Goal: Use online tool/utility: Utilize a website feature to perform a specific function

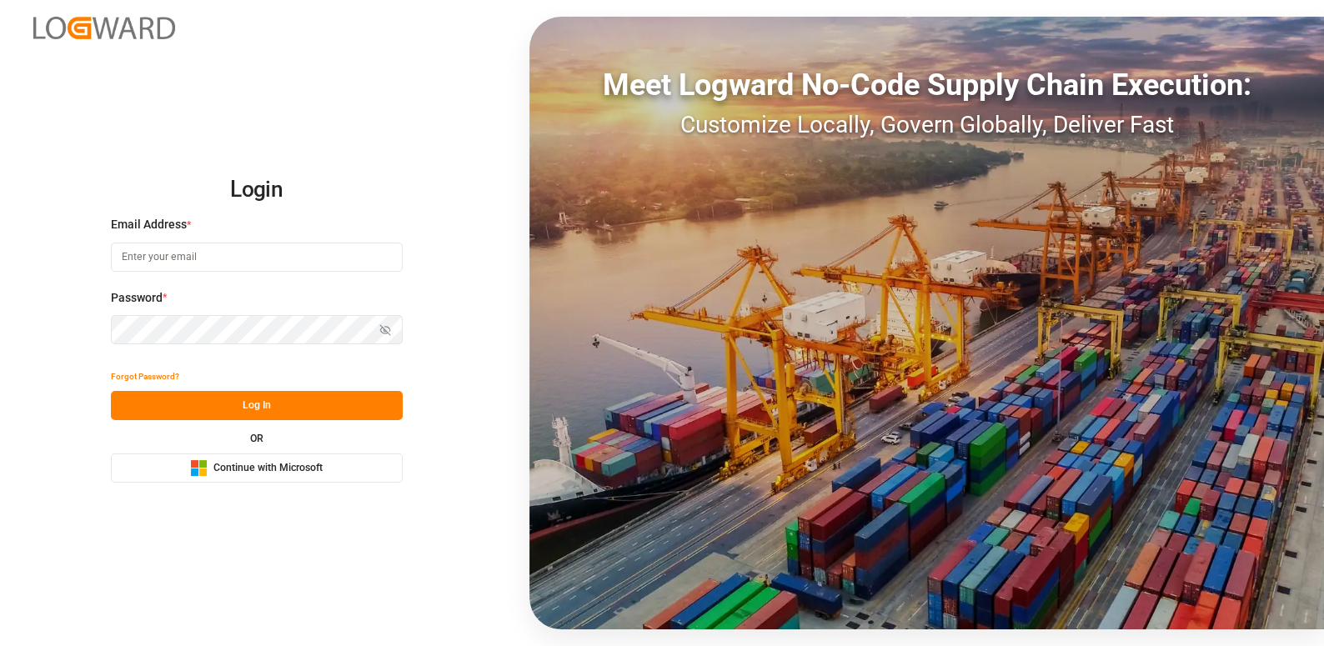
click at [155, 262] on input at bounding box center [257, 257] width 292 height 29
click at [0, 645] on com-1password-button at bounding box center [0, 646] width 0 height 0
click at [273, 473] on span "Continue with Microsoft" at bounding box center [267, 468] width 109 height 15
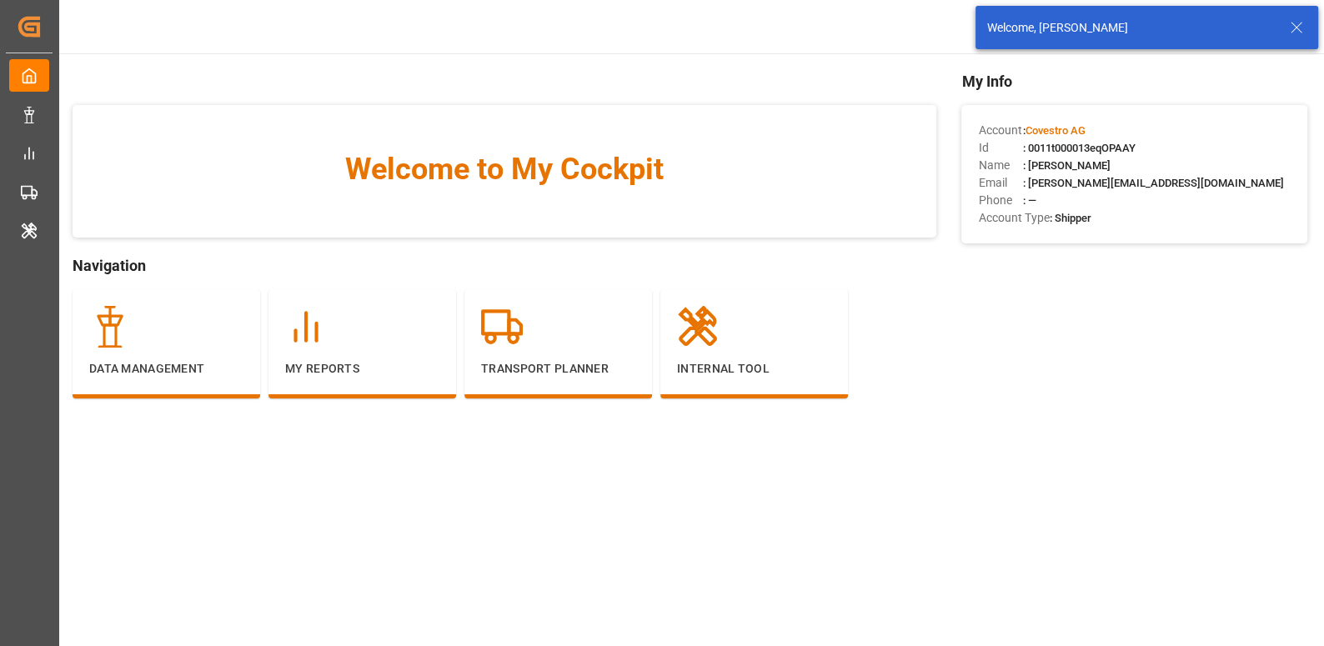
click at [1293, 30] on line at bounding box center [1296, 28] width 10 height 10
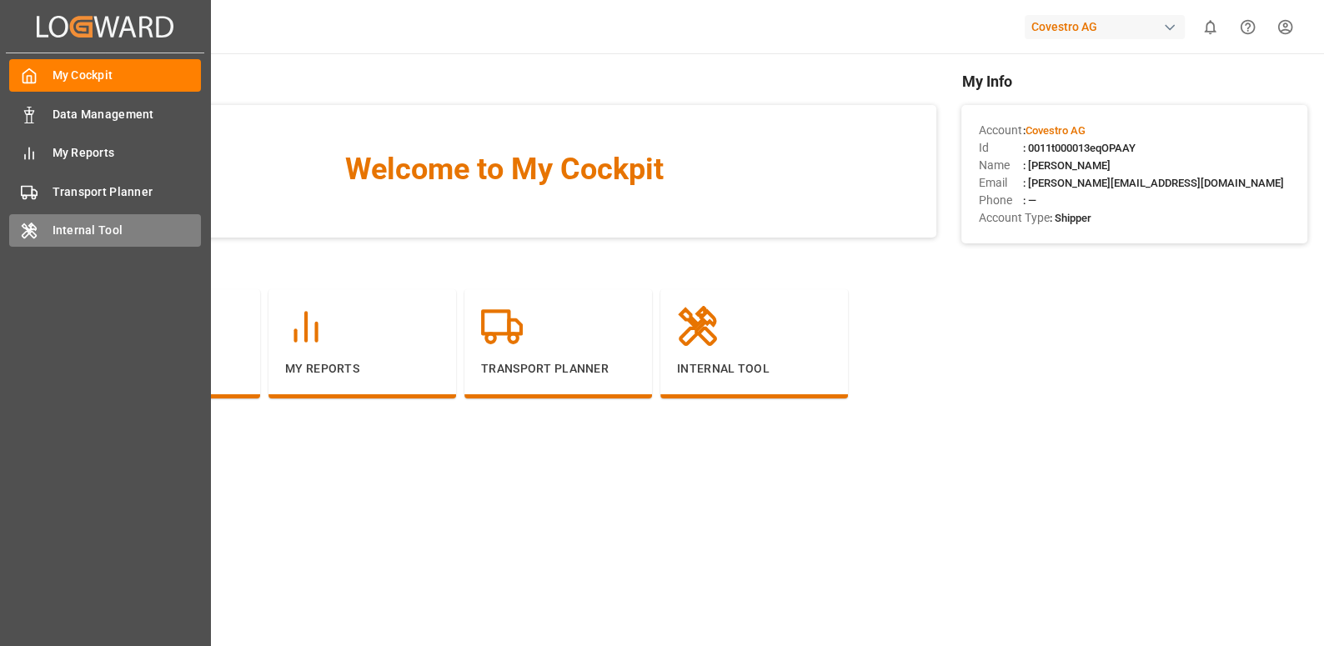
click at [89, 243] on div "Internal Tool Internal Tool" at bounding box center [105, 230] width 192 height 33
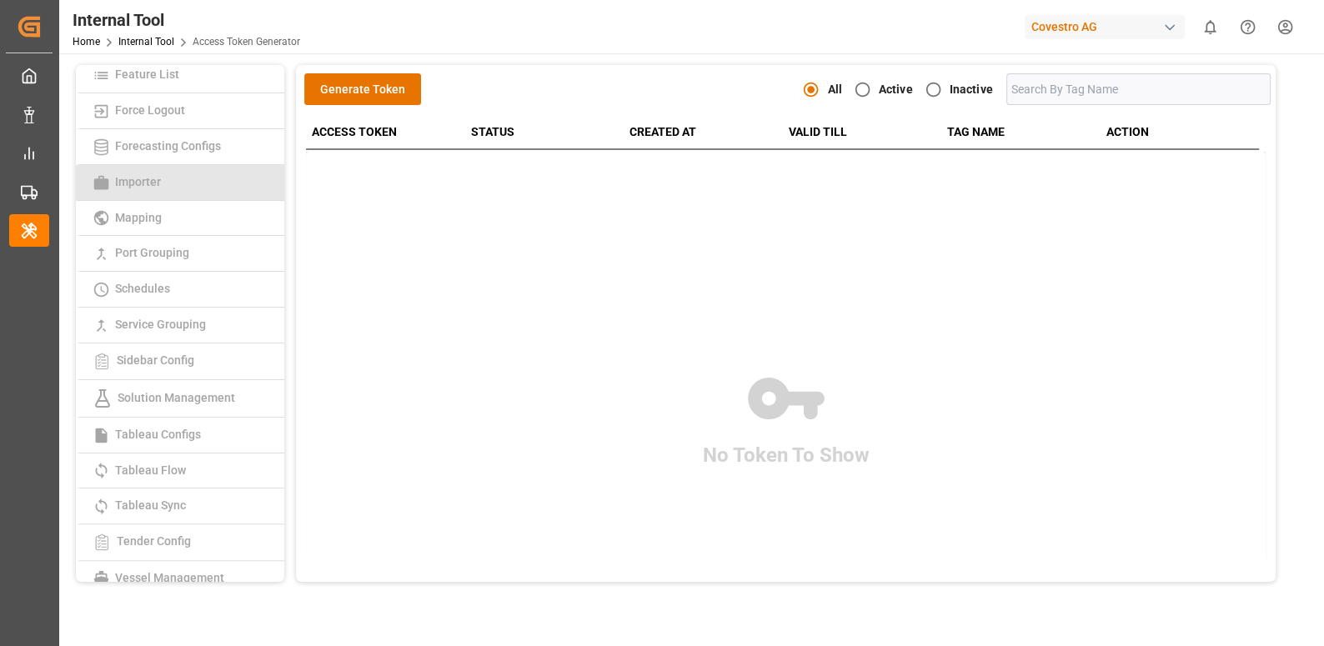
scroll to position [293, 0]
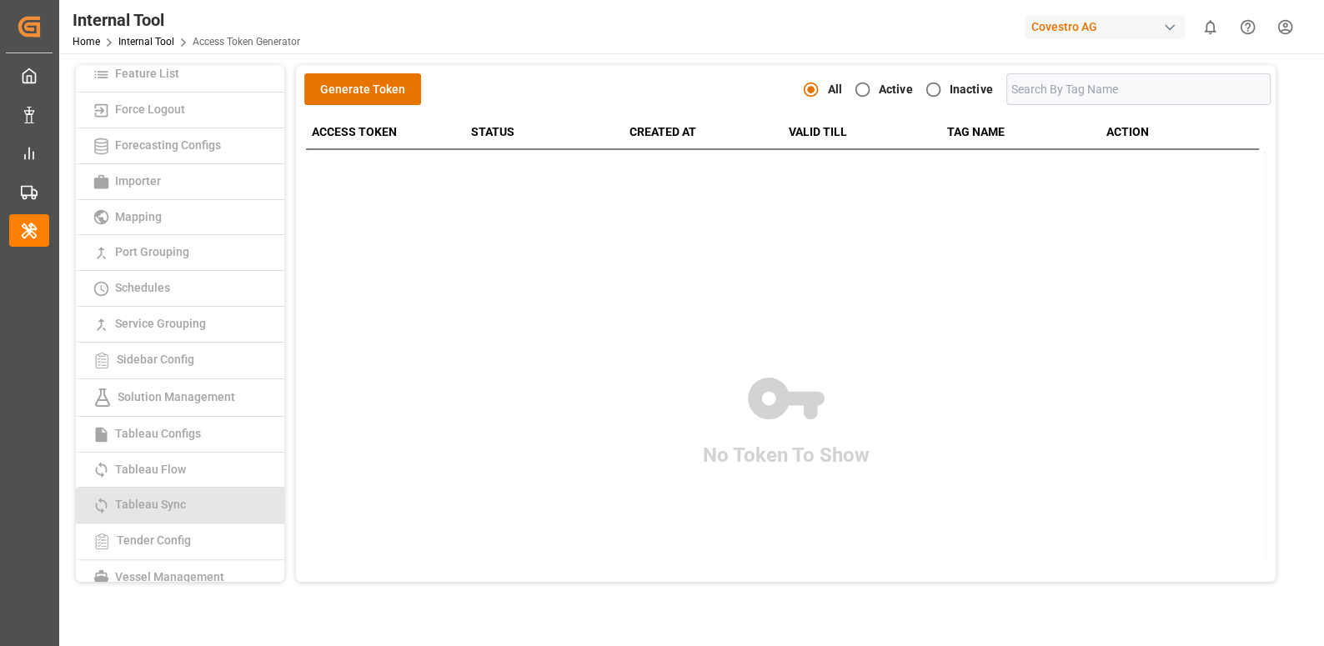
click at [172, 488] on link "Tableau Sync" at bounding box center [180, 506] width 208 height 36
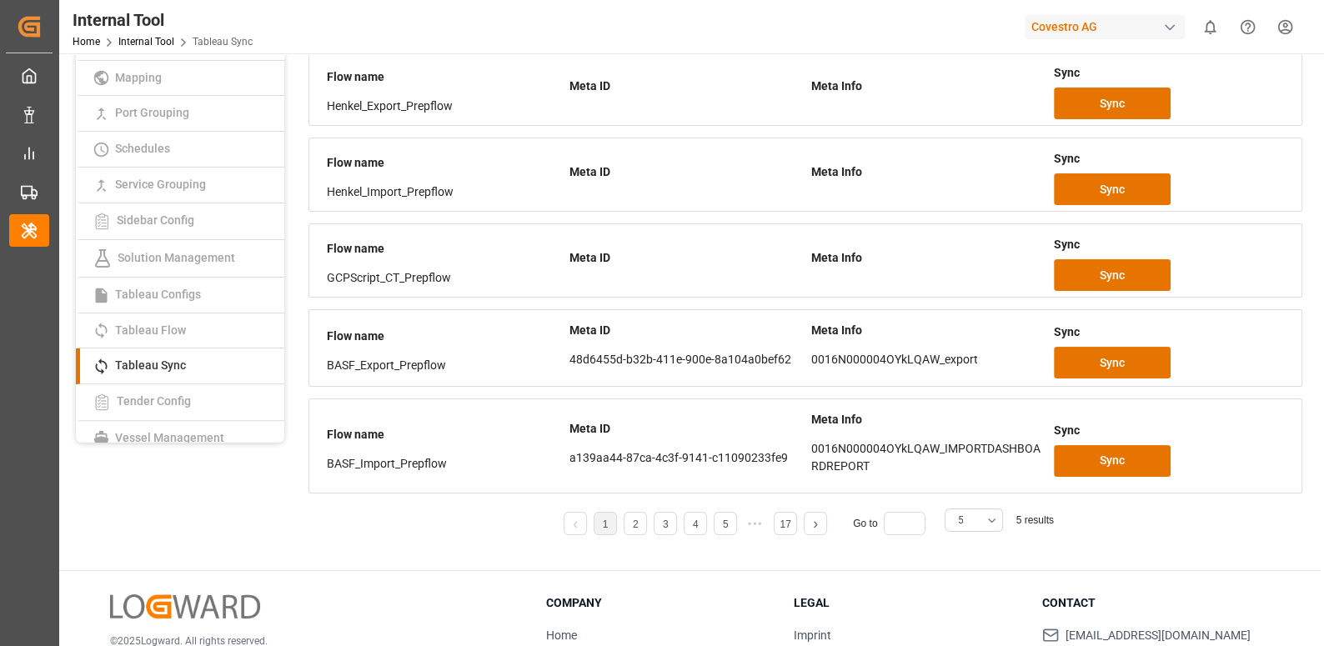
scroll to position [248, 0]
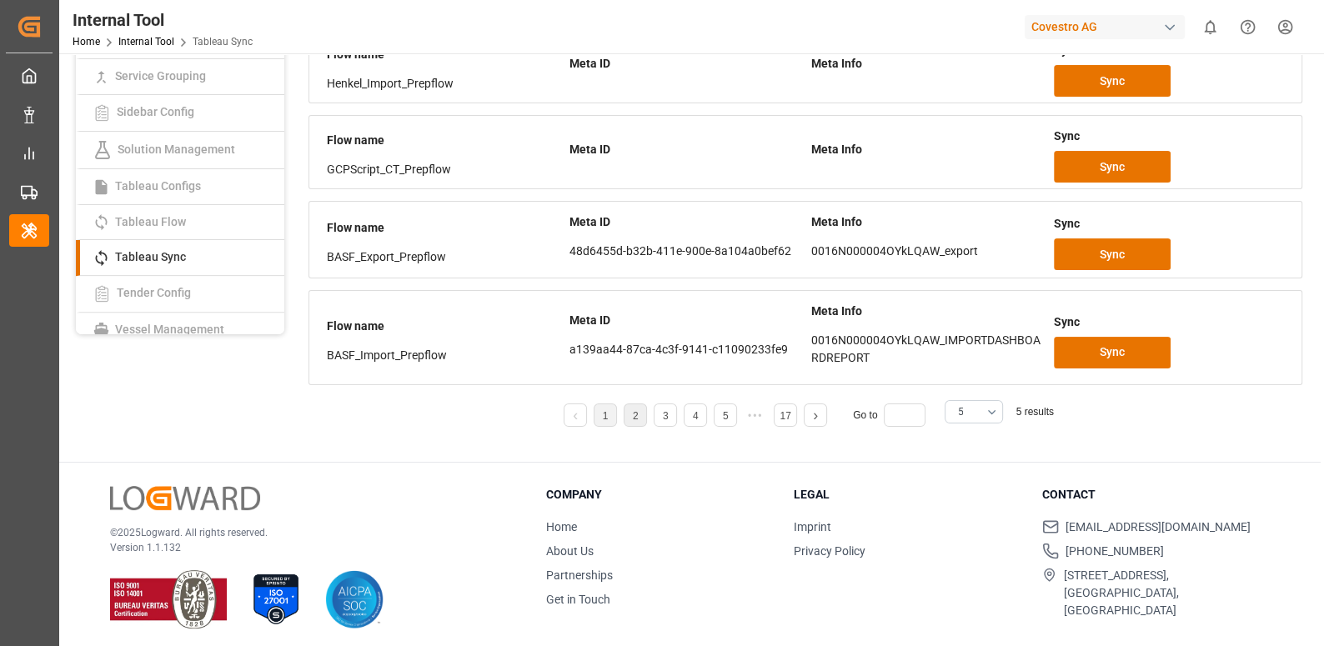
click at [627, 413] on li "2" at bounding box center [635, 414] width 23 height 23
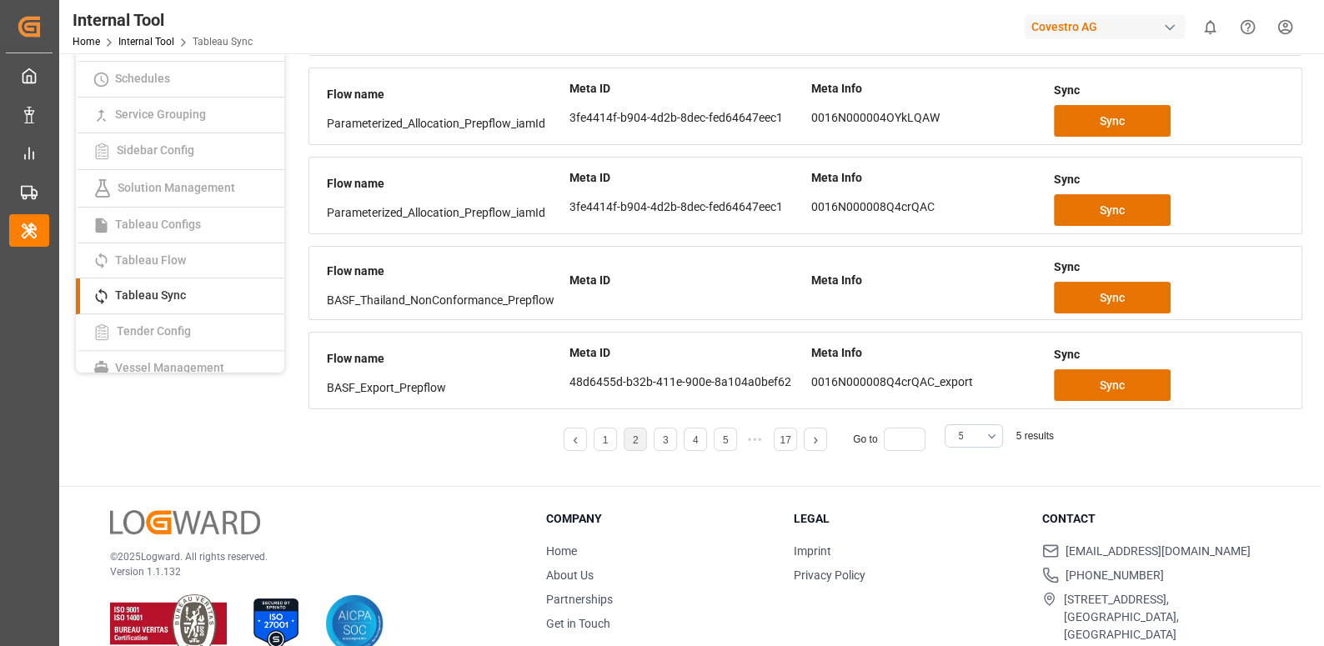
scroll to position [233, 0]
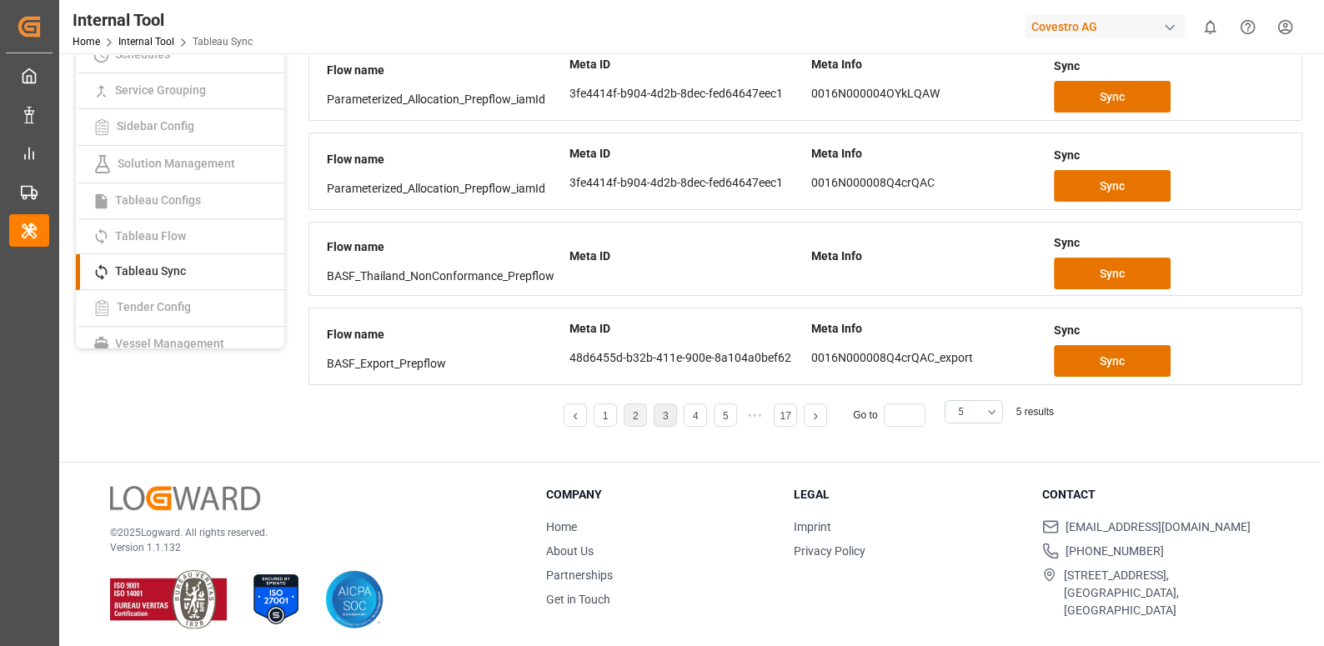
click at [660, 406] on li "3" at bounding box center [665, 414] width 23 height 23
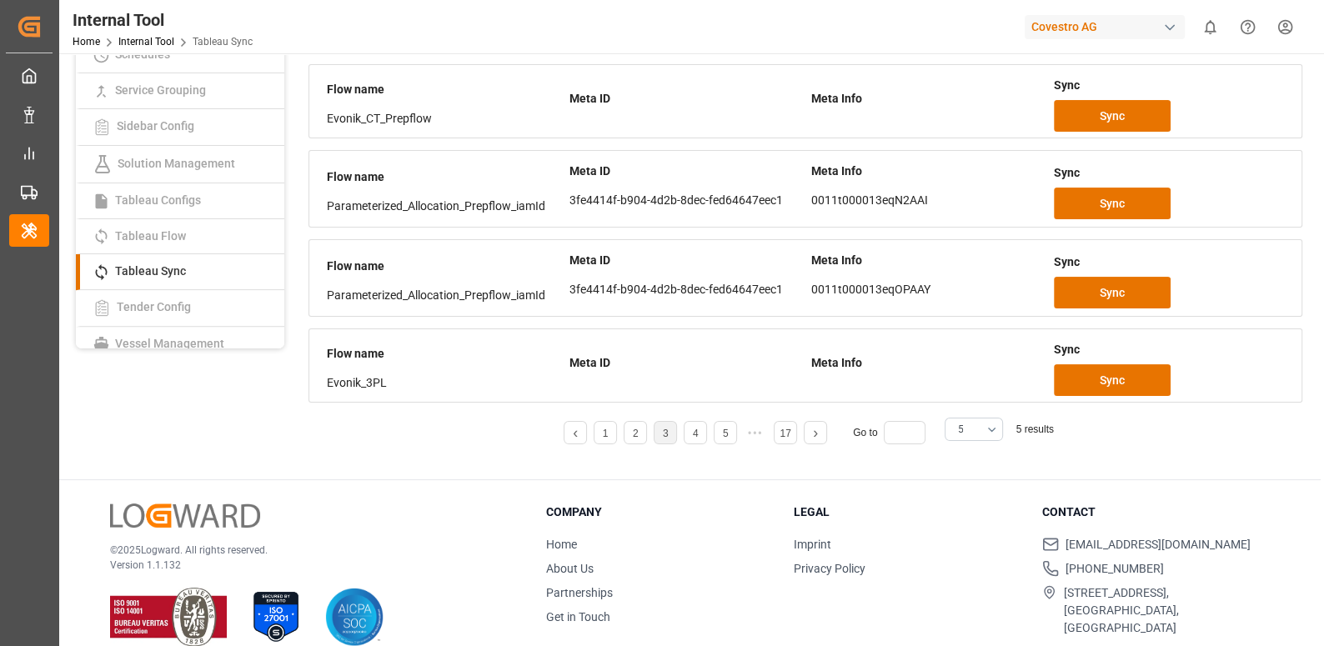
scroll to position [0, 0]
